Goal: Information Seeking & Learning: Learn about a topic

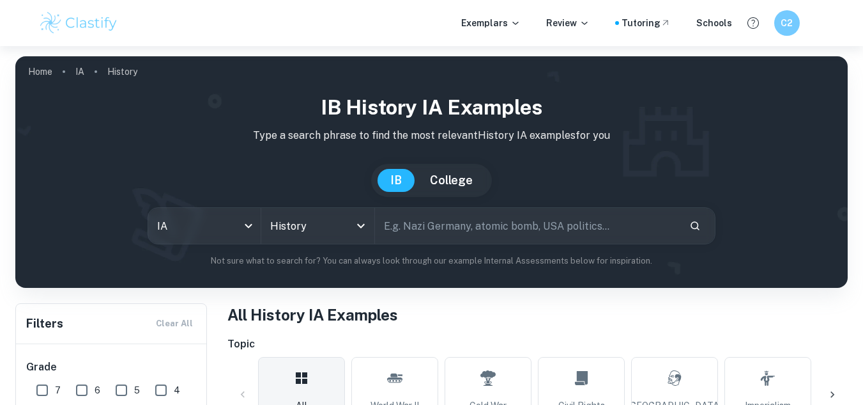
drag, startPoint x: 433, startPoint y: 159, endPoint x: 398, endPoint y: 224, distance: 73.8
click at [398, 224] on input "text" at bounding box center [527, 226] width 305 height 36
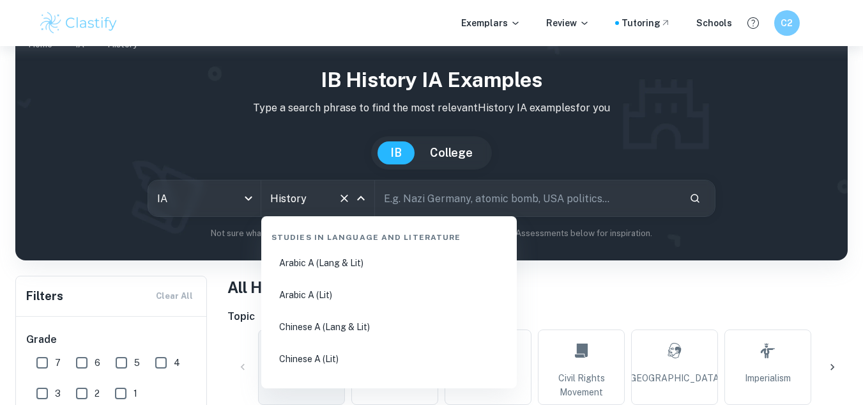
click at [304, 202] on input "History" at bounding box center [300, 198] width 66 height 24
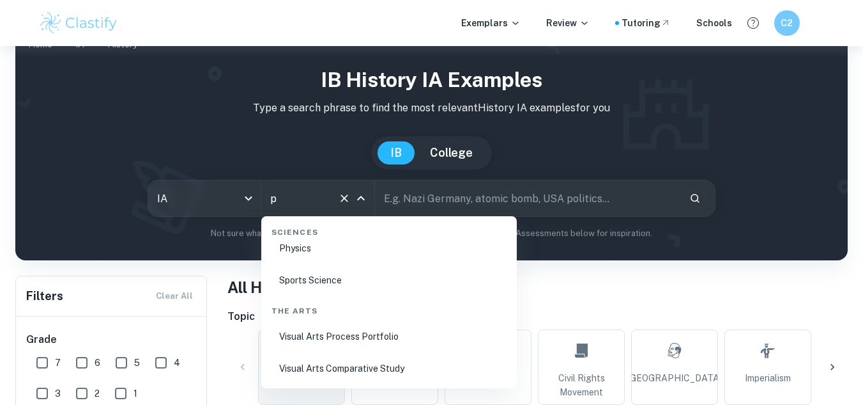
scroll to position [0, 0]
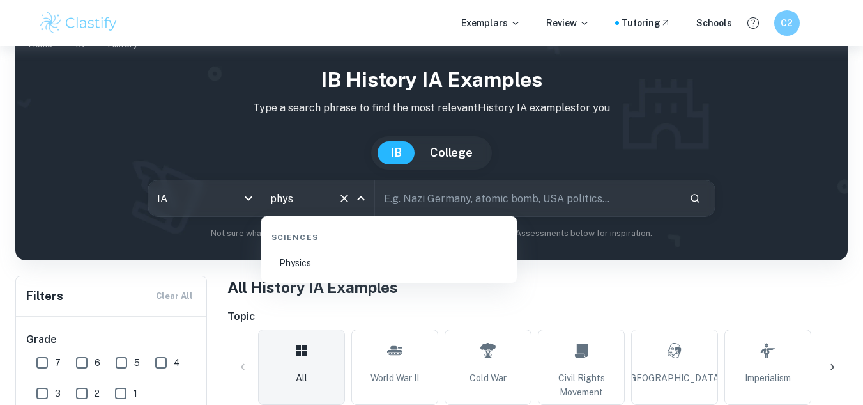
click at [299, 273] on li "Physics" at bounding box center [389, 262] width 245 height 29
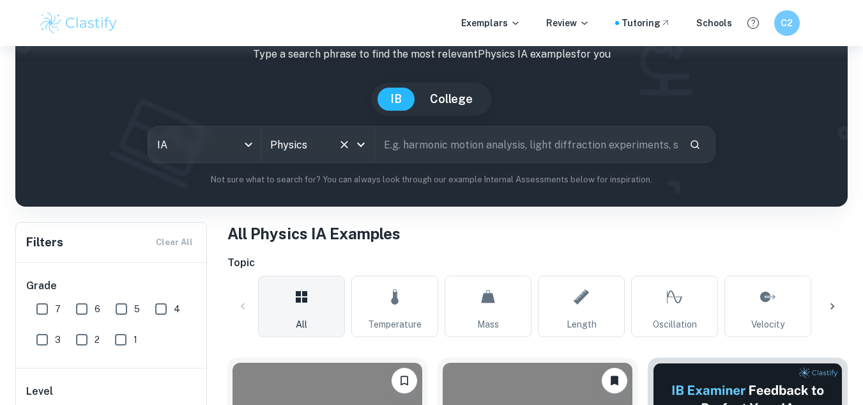
scroll to position [81, 0]
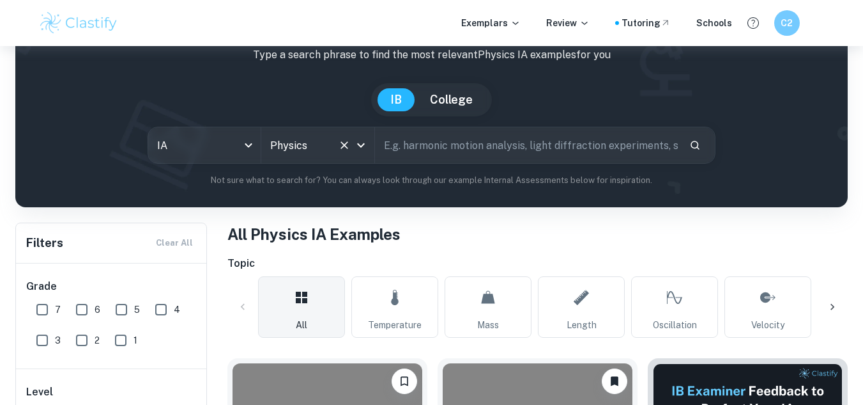
type input "Physics"
click at [445, 125] on div "IB Physics IA examples Type a search phrase to find the most relevant Physics I…" at bounding box center [432, 99] width 812 height 175
click at [439, 136] on input "text" at bounding box center [527, 145] width 305 height 36
paste input "influence of thickness on thermal energy transfer"
type input "influence of thickness on thermal energy transfer"
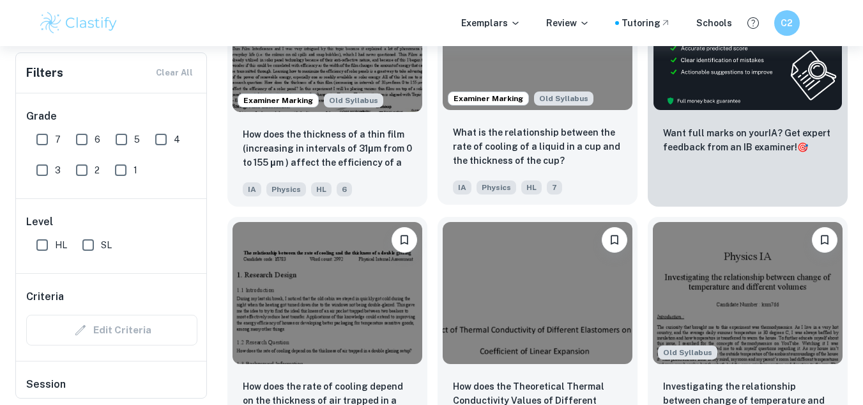
scroll to position [472, 0]
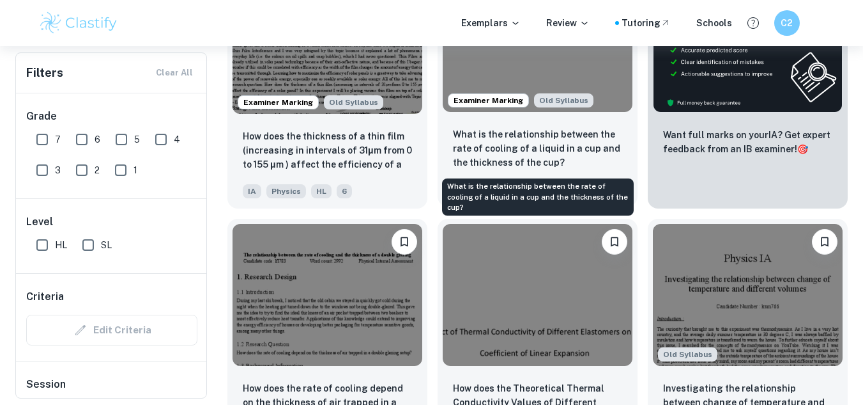
click at [524, 139] on p "What is the relationship between the rate of cooling of a liquid in a cup and t…" at bounding box center [537, 148] width 169 height 42
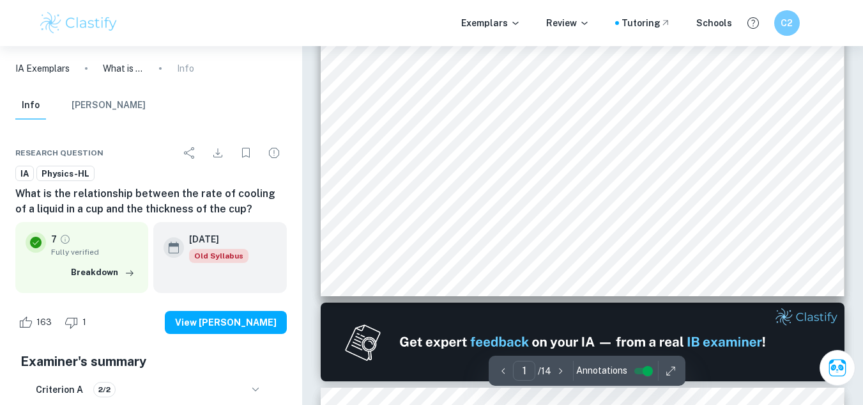
type input "2"
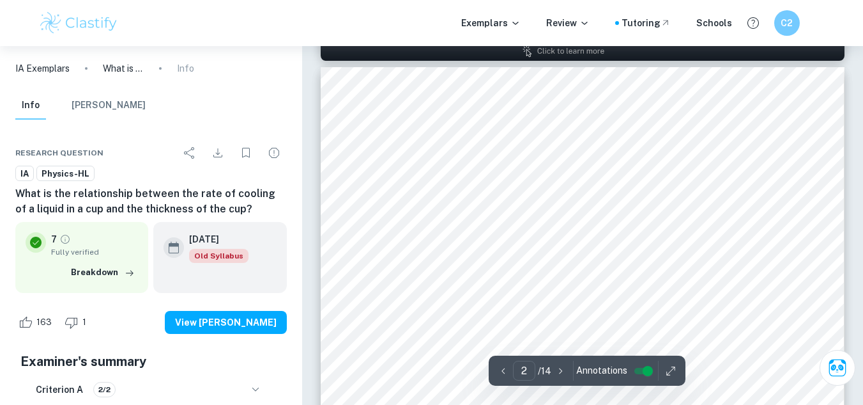
scroll to position [843, 0]
